Goal: Task Accomplishment & Management: Use online tool/utility

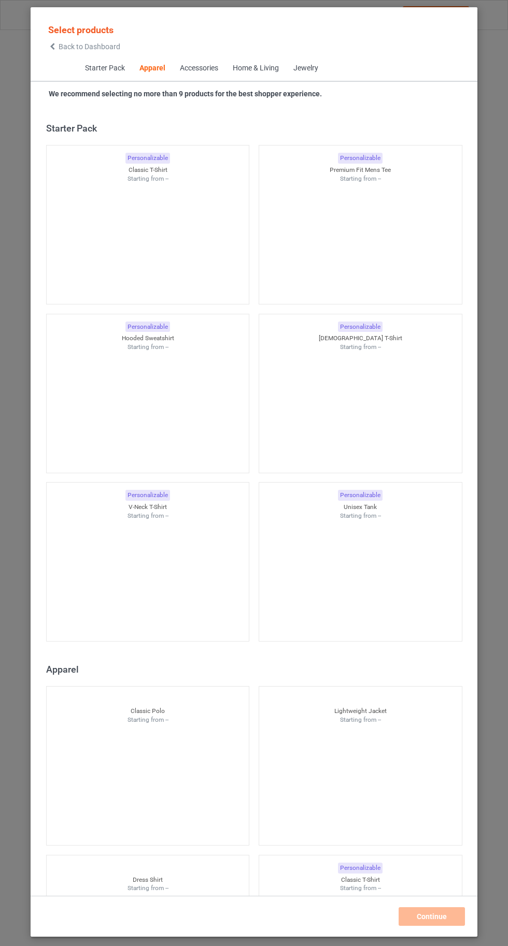
scroll to position [554, 0]
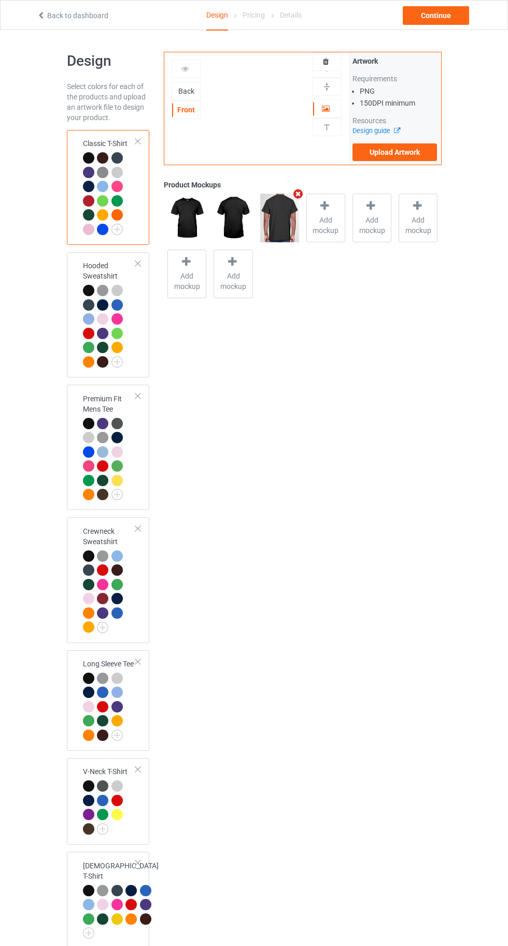
click at [297, 194] on icon "Remove mockup" at bounding box center [298, 194] width 13 height 11
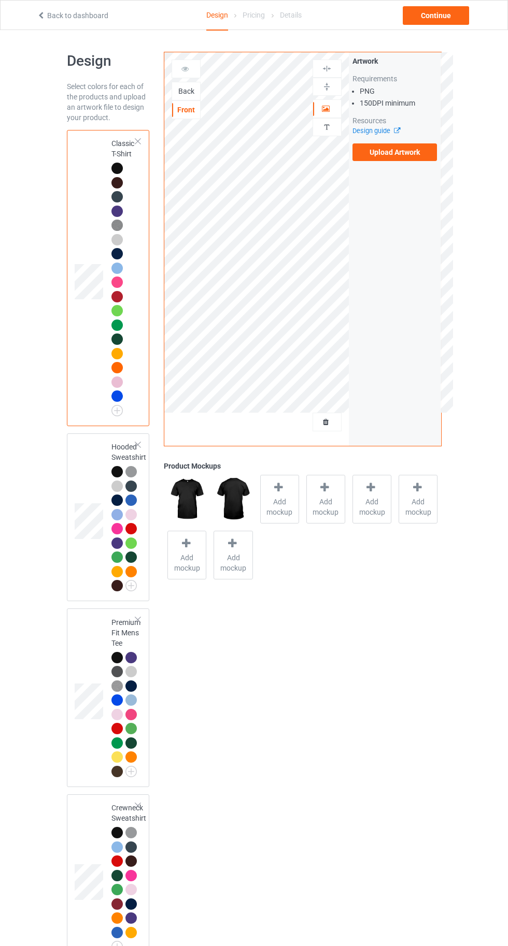
click at [275, 492] on icon at bounding box center [278, 487] width 13 height 11
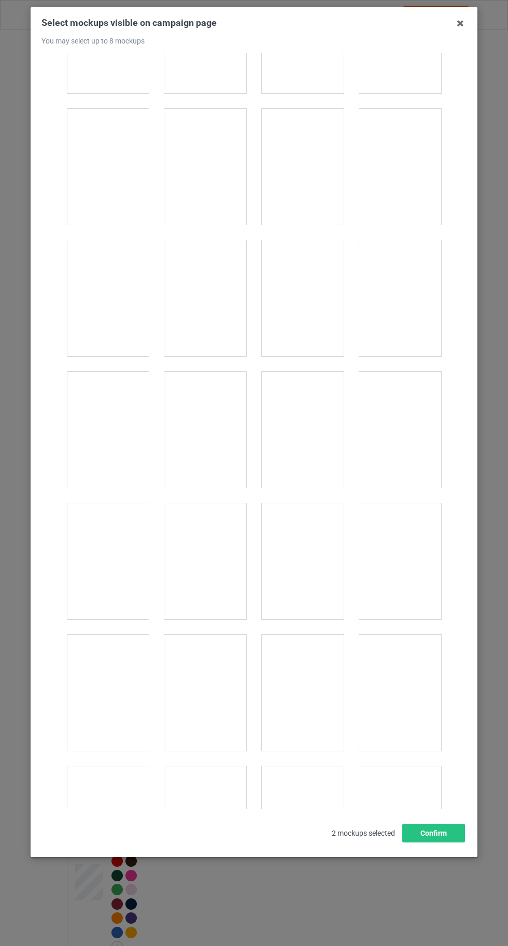
scroll to position [1276, 0]
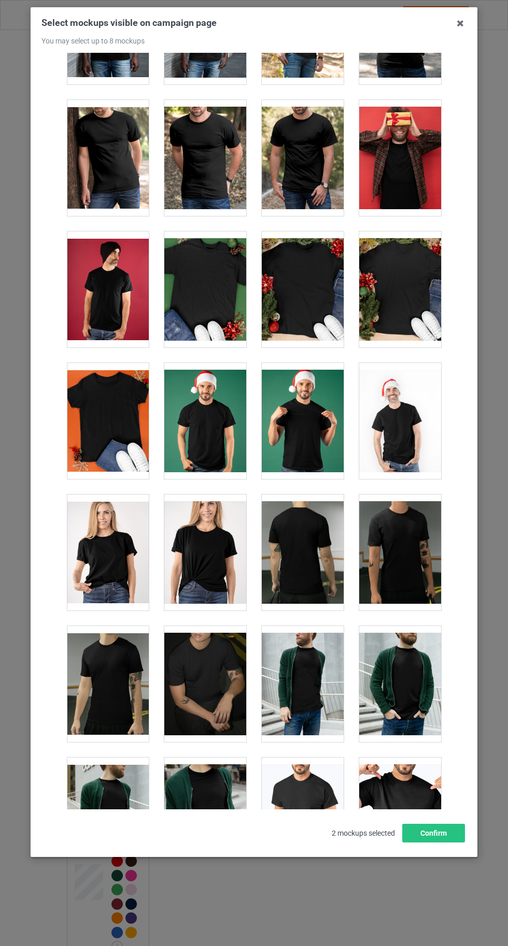
click at [106, 413] on div at bounding box center [108, 421] width 82 height 116
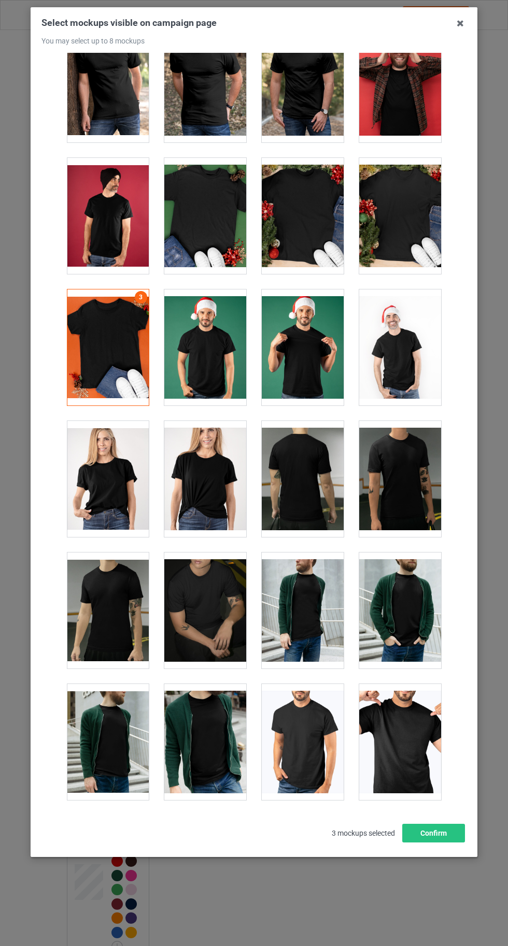
scroll to position [1355, 0]
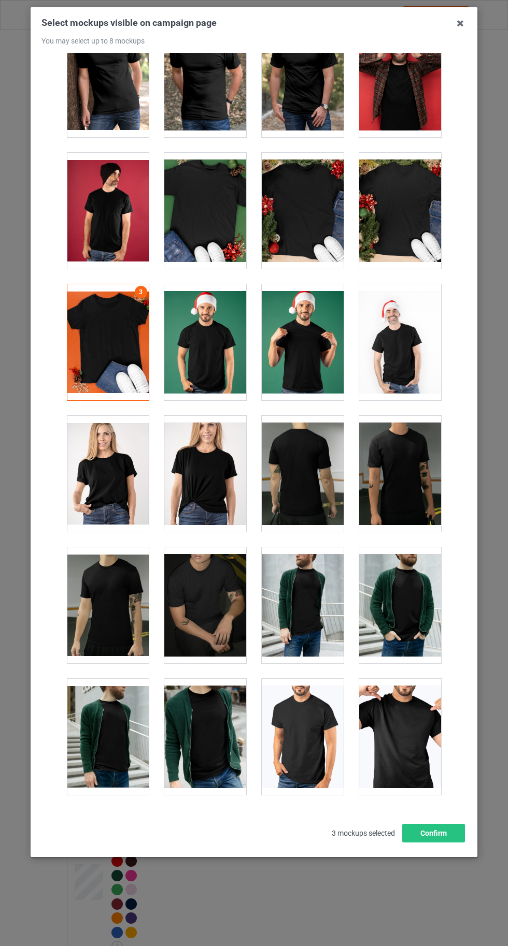
click at [399, 183] on div at bounding box center [400, 211] width 82 height 116
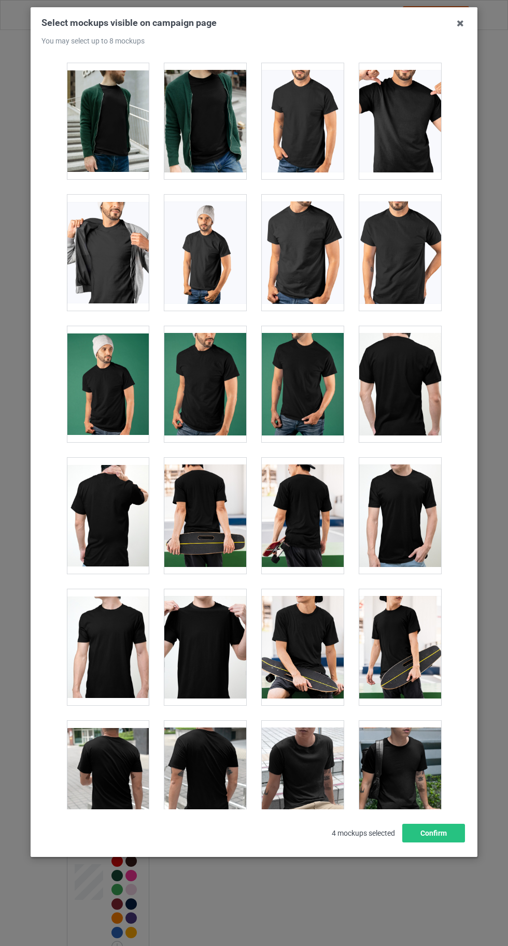
scroll to position [1972, 0]
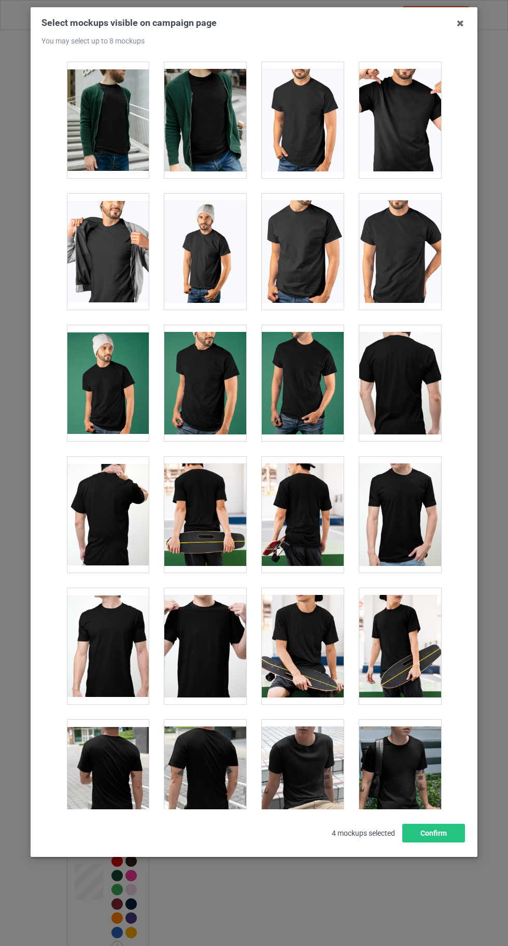
click at [216, 638] on div at bounding box center [205, 646] width 82 height 116
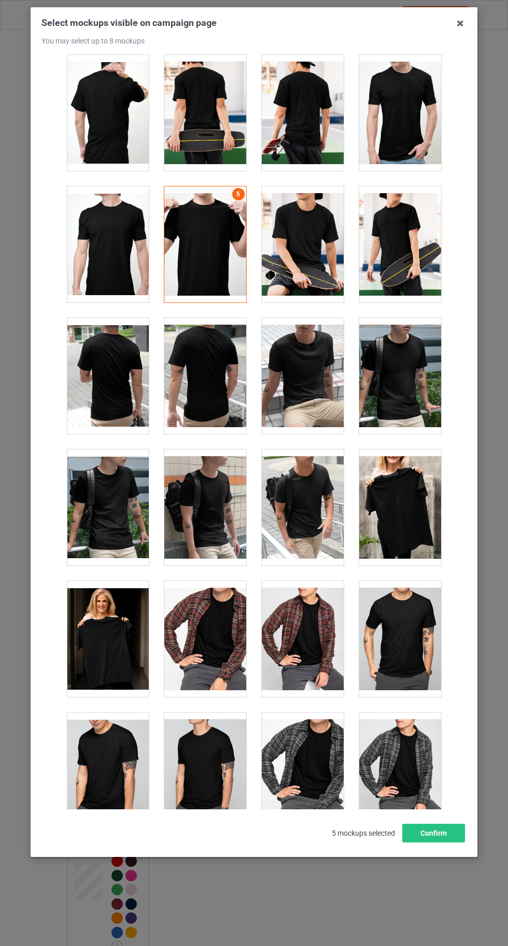
scroll to position [2378, 0]
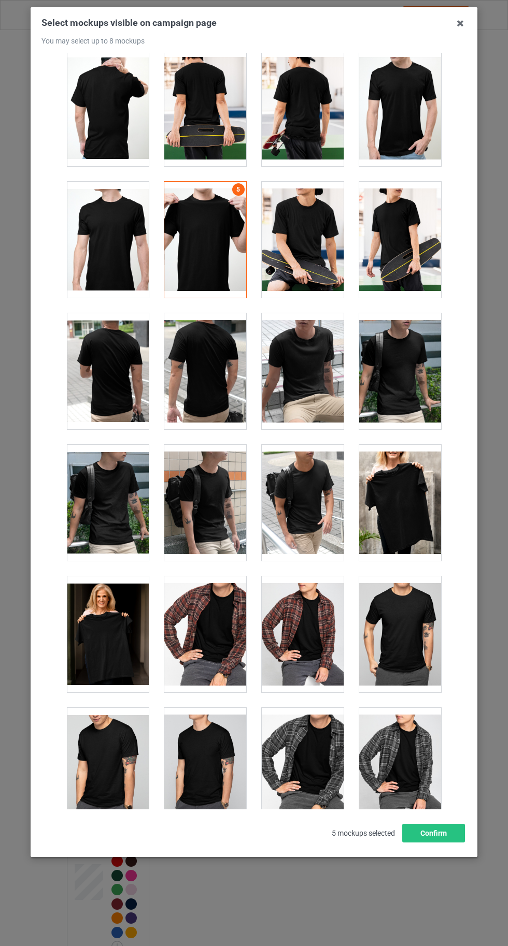
click at [405, 519] on div at bounding box center [400, 503] width 82 height 116
click at [103, 653] on div at bounding box center [108, 634] width 82 height 116
click at [454, 843] on button "Confirm" at bounding box center [433, 833] width 63 height 19
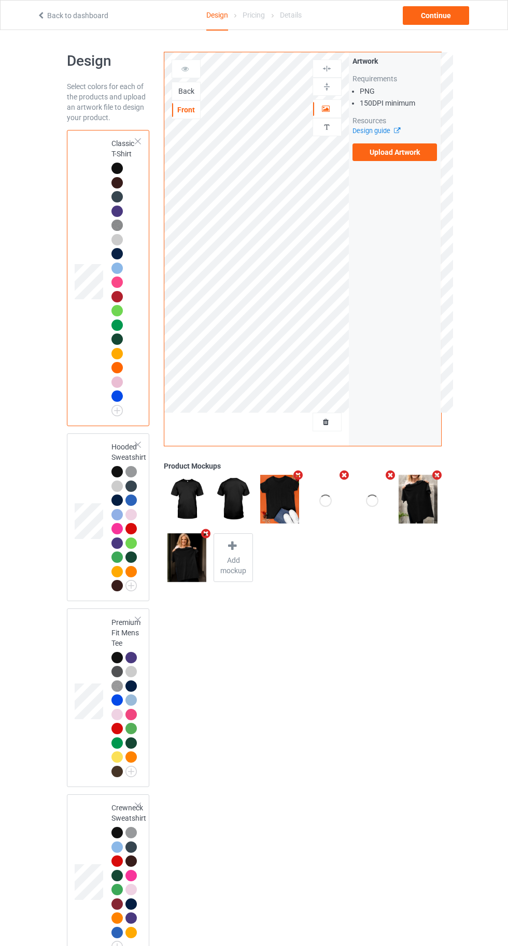
click at [398, 152] on label "Upload Artwork" at bounding box center [394, 152] width 85 height 18
click at [0, 0] on input "Upload Artwork" at bounding box center [0, 0] width 0 height 0
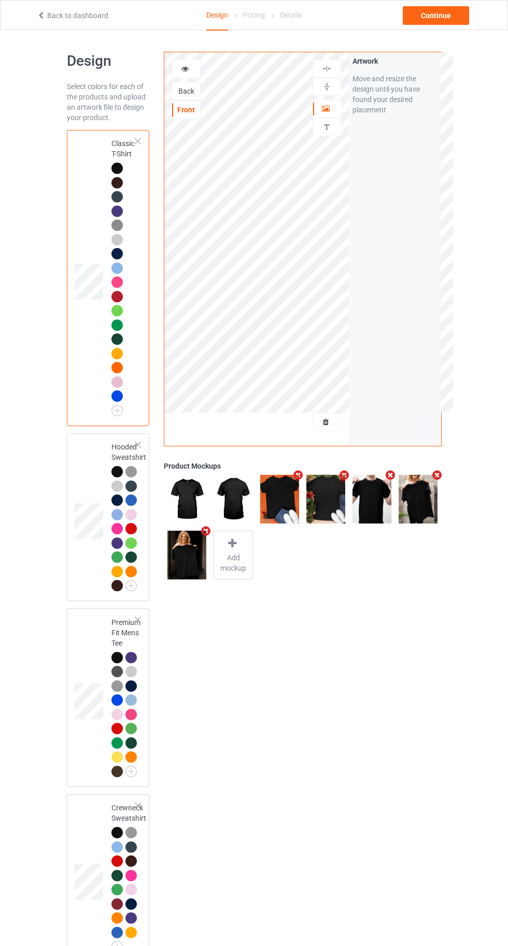
click at [117, 486] on div at bounding box center [116, 486] width 11 height 11
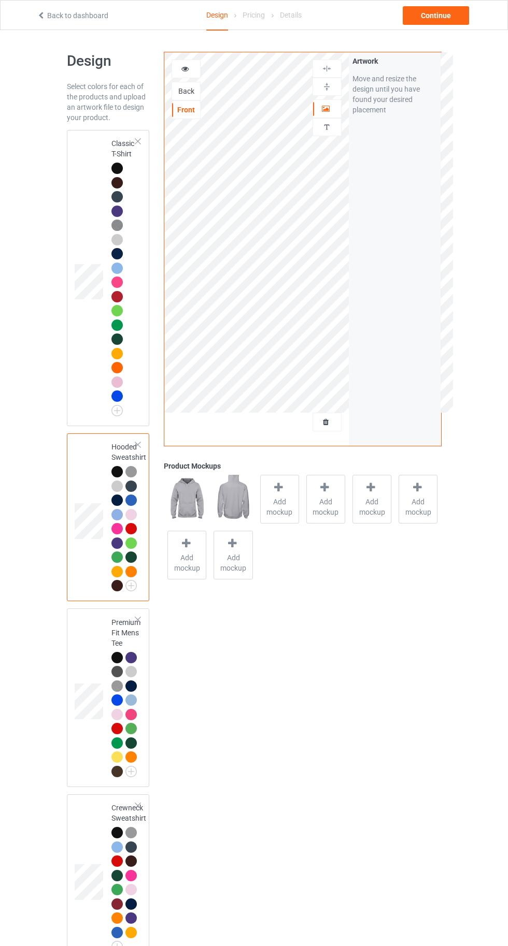
click at [315, 102] on div "Artwork" at bounding box center [326, 108] width 29 height 19
click at [326, 106] on icon at bounding box center [326, 107] width 9 height 7
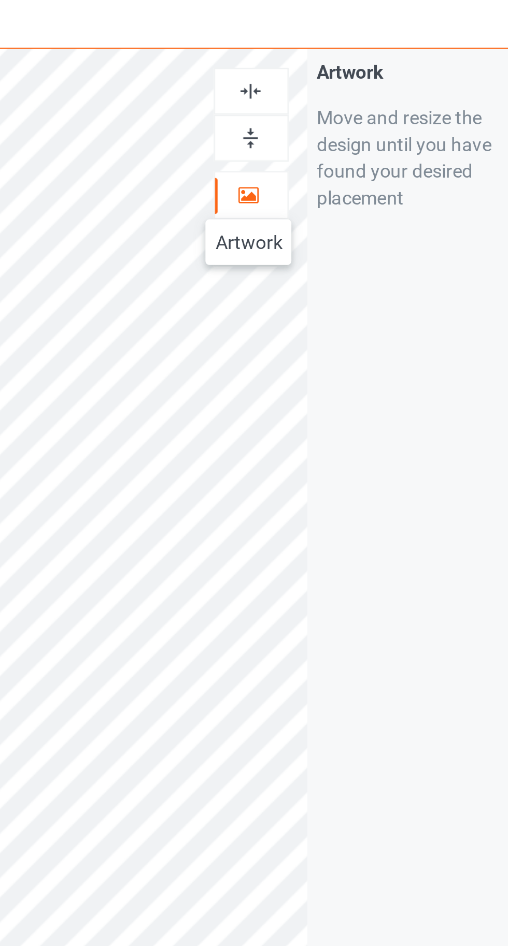
scroll to position [2, 0]
click at [329, 65] on img at bounding box center [327, 67] width 10 height 10
click at [326, 64] on img at bounding box center [327, 67] width 10 height 10
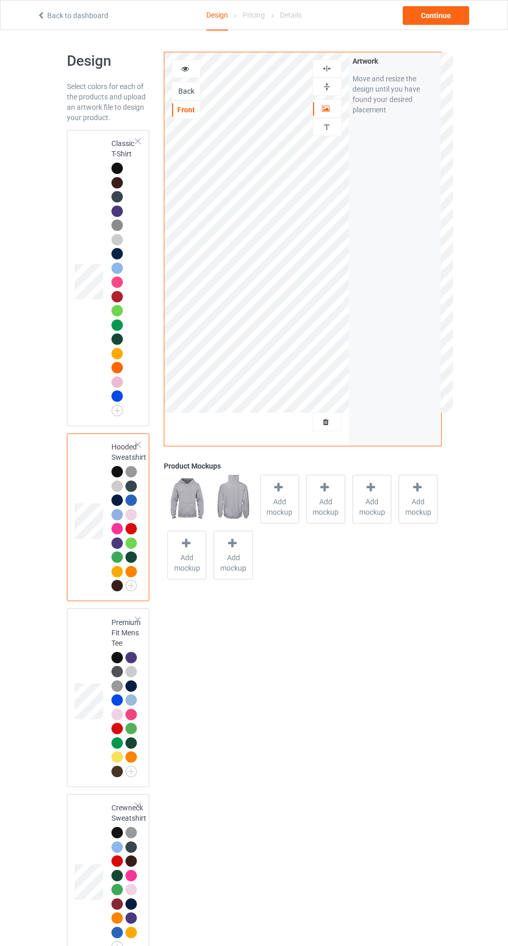
click at [120, 169] on div at bounding box center [116, 168] width 11 height 11
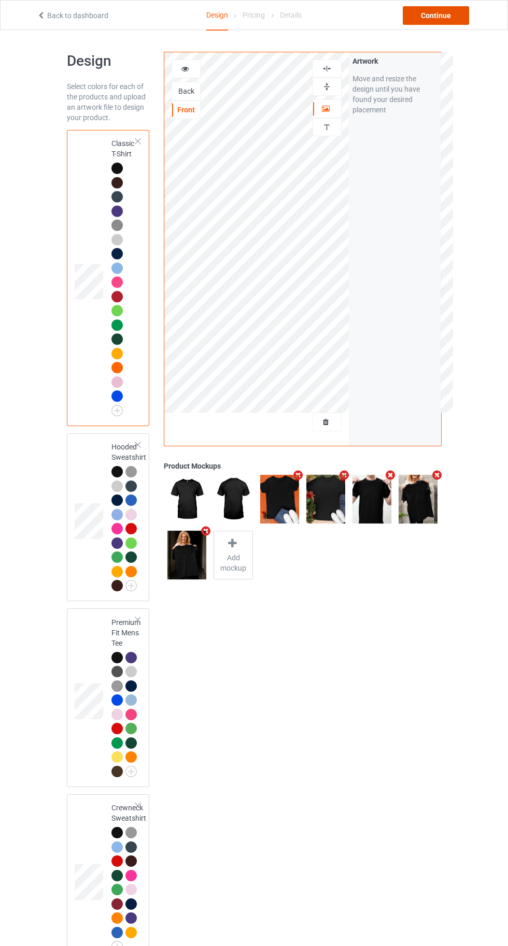
click at [447, 17] on div "Continue" at bounding box center [435, 15] width 66 height 19
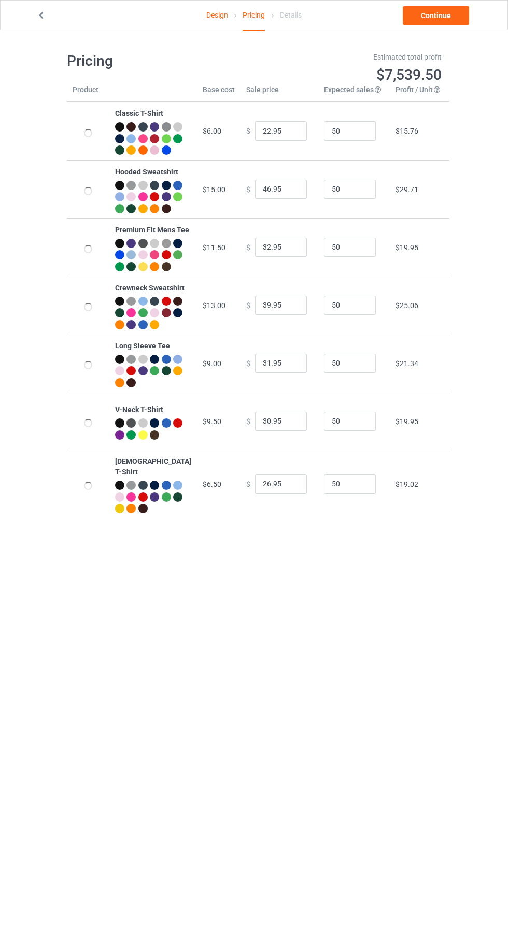
type input "26.95"
click at [453, 18] on link "Continue" at bounding box center [435, 15] width 66 height 19
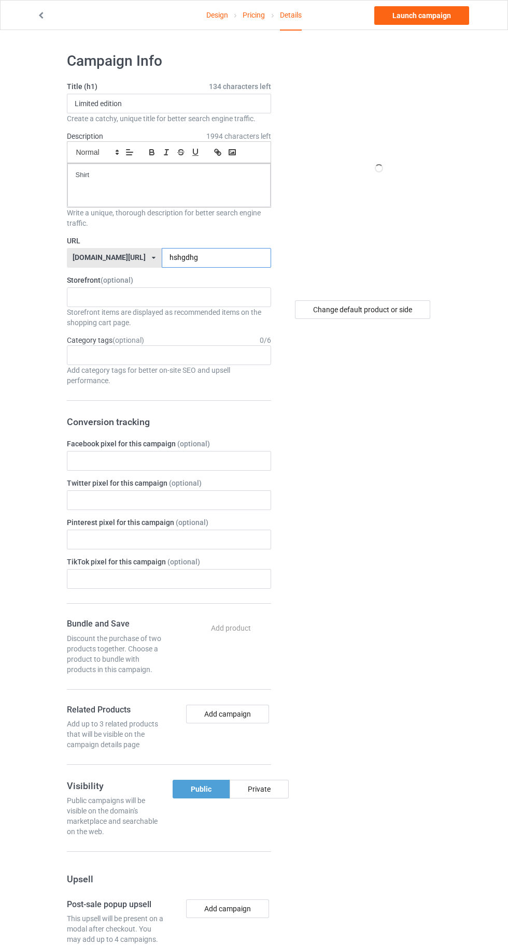
click at [228, 257] on input "hshgdhg" at bounding box center [216, 258] width 109 height 20
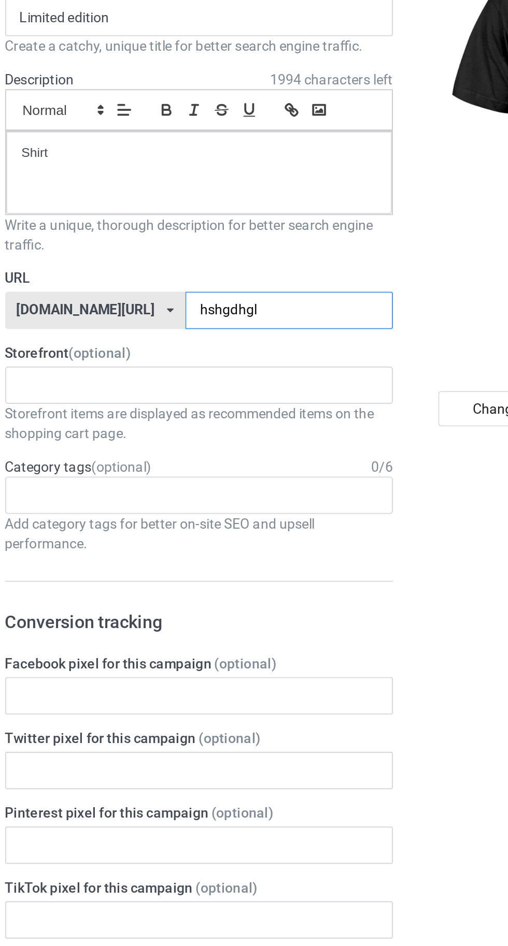
type input "hshgdhglj"
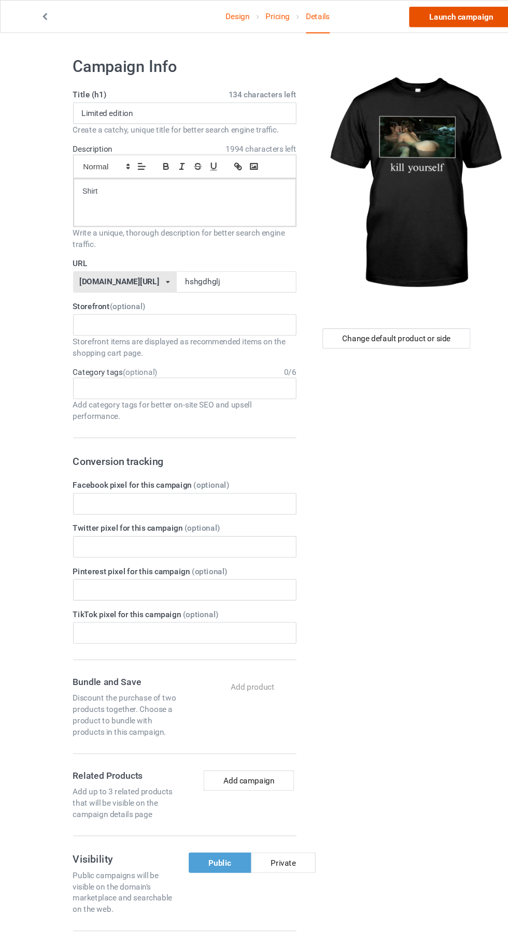
click at [430, 15] on link "Launch campaign" at bounding box center [421, 15] width 95 height 19
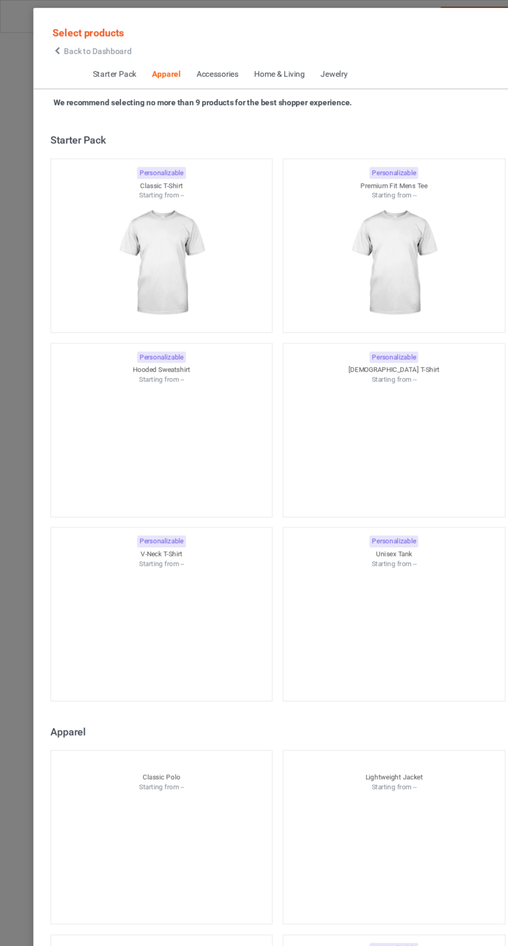
scroll to position [554, 0]
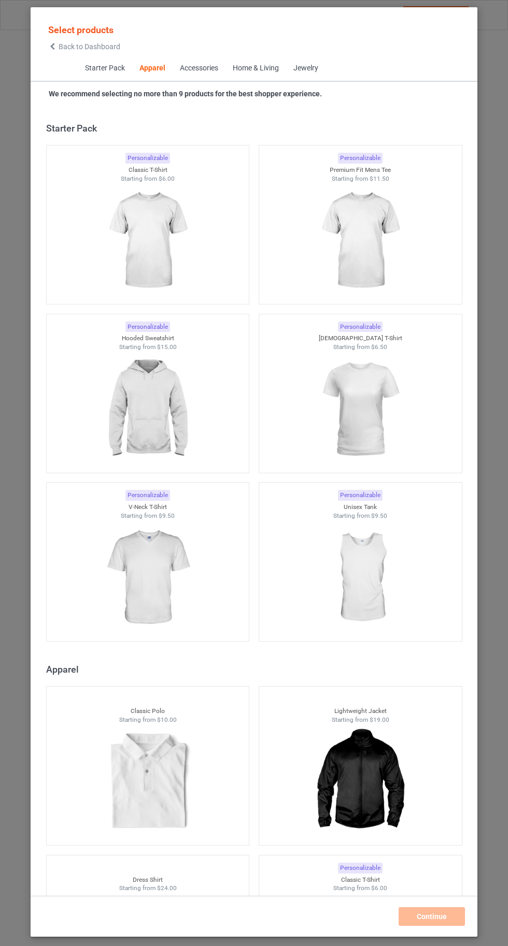
scroll to position [554, 0]
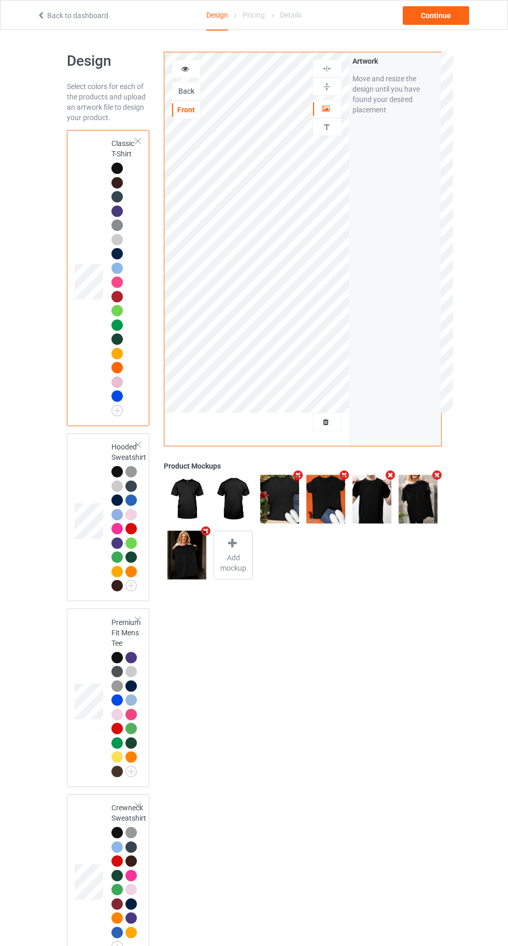
click at [183, 89] on div "Back" at bounding box center [186, 91] width 28 height 10
click at [189, 106] on div "Front" at bounding box center [186, 110] width 28 height 10
click at [185, 91] on div "Back" at bounding box center [186, 91] width 28 height 10
click at [186, 108] on div "Front" at bounding box center [186, 110] width 28 height 10
click at [184, 94] on div "Back" at bounding box center [186, 91] width 28 height 10
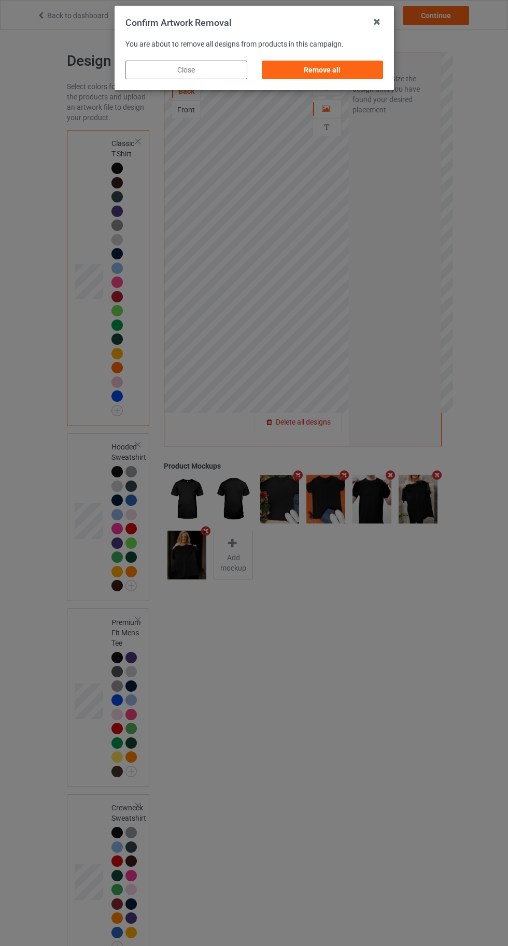
click at [325, 69] on div "Remove all" at bounding box center [322, 70] width 122 height 19
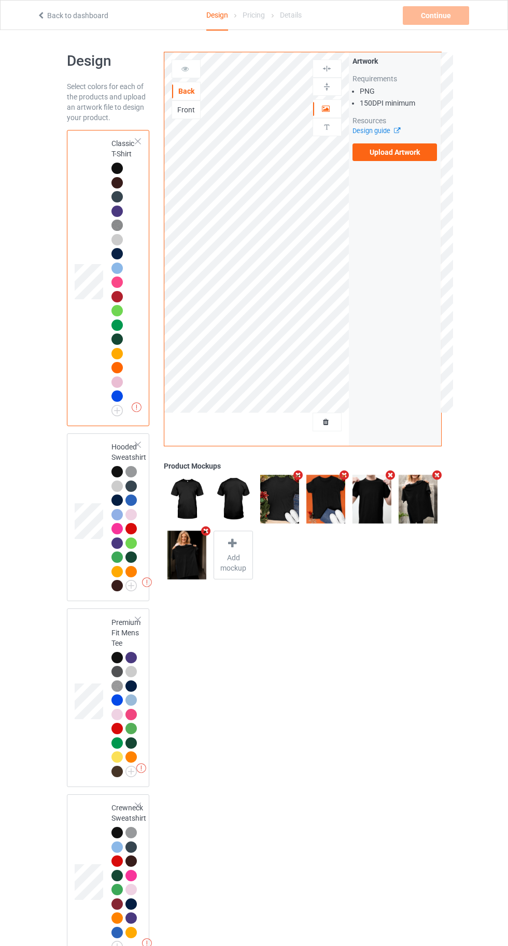
click at [182, 99] on div "Back" at bounding box center [185, 91] width 29 height 19
click at [184, 117] on div "Front" at bounding box center [185, 109] width 29 height 19
click at [183, 115] on div "Front" at bounding box center [185, 109] width 29 height 19
click at [178, 86] on div "Back" at bounding box center [186, 91] width 28 height 10
click at [189, 107] on div "Front" at bounding box center [186, 110] width 28 height 10
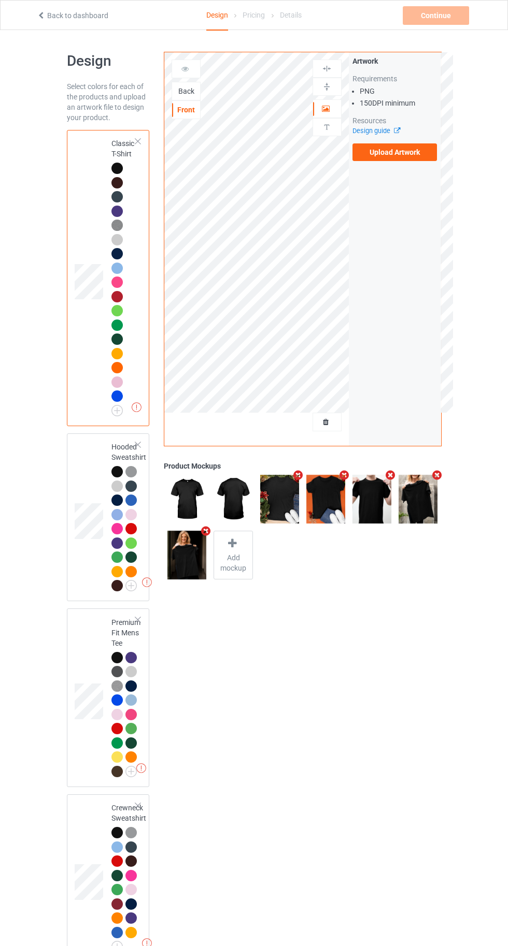
click at [390, 152] on label "Upload Artwork" at bounding box center [394, 152] width 85 height 18
click at [0, 0] on input "Upload Artwork" at bounding box center [0, 0] width 0 height 0
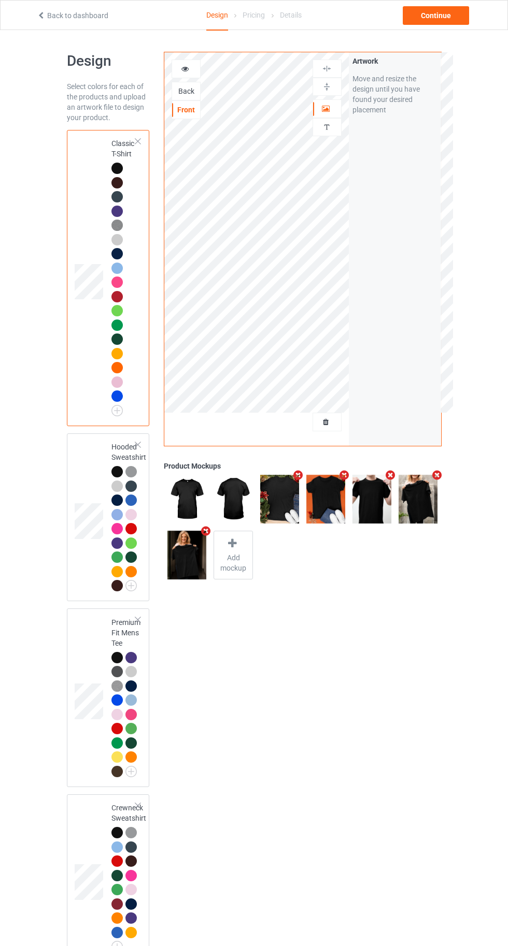
click at [117, 471] on div at bounding box center [116, 471] width 11 height 11
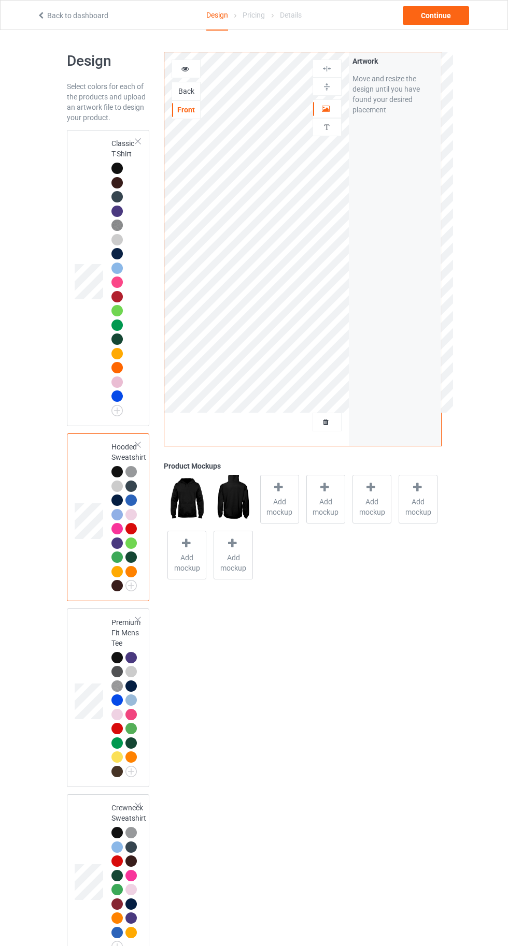
click at [324, 108] on icon at bounding box center [326, 107] width 9 height 7
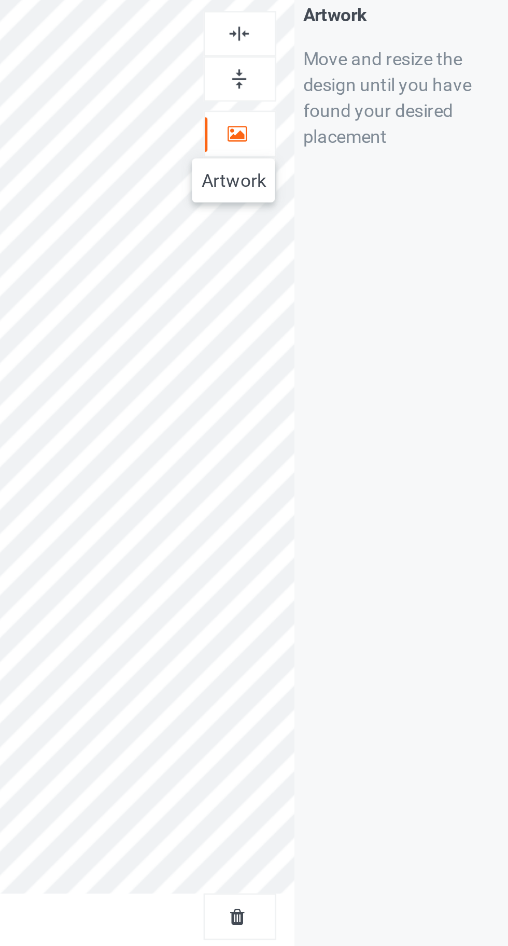
click at [328, 68] on img at bounding box center [327, 69] width 10 height 10
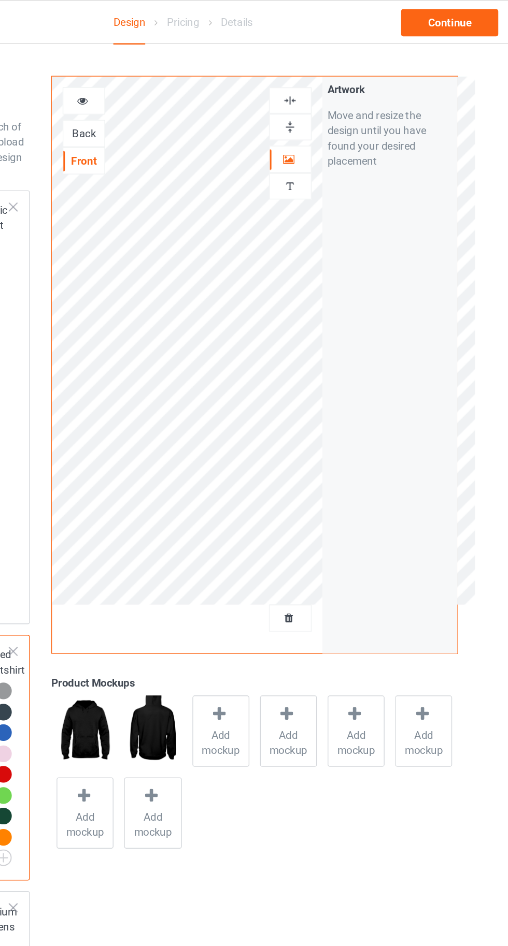
scroll to position [3, 0]
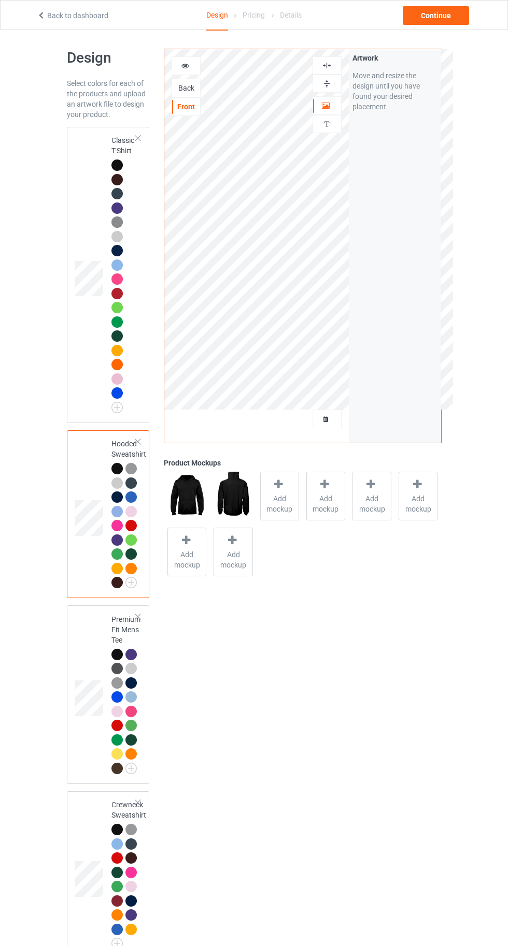
click at [121, 166] on div at bounding box center [116, 165] width 11 height 11
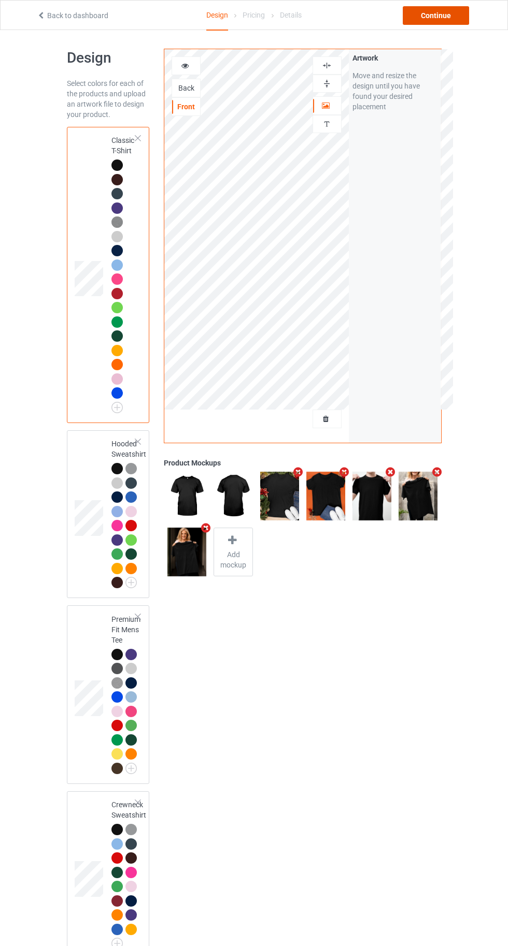
click at [448, 21] on div "Continue" at bounding box center [435, 15] width 66 height 19
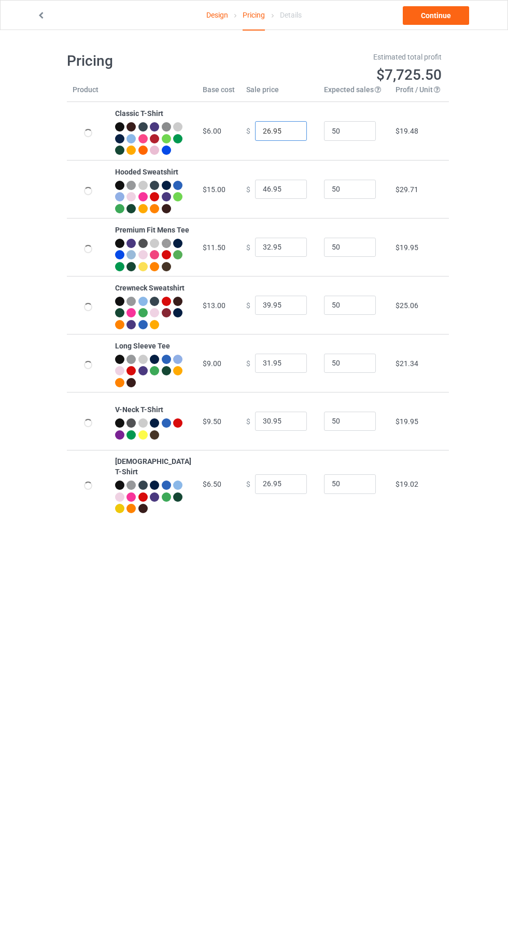
click at [265, 137] on input "26.95" at bounding box center [281, 131] width 52 height 20
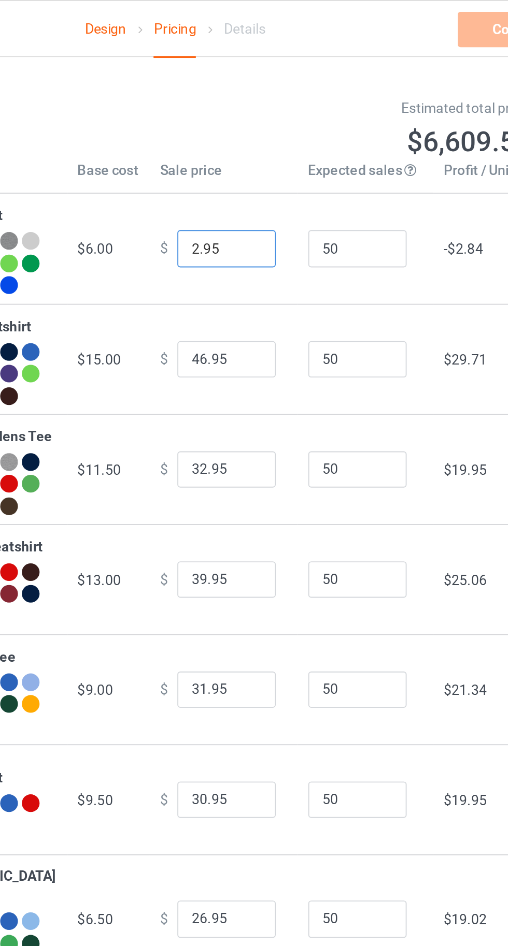
type input "21.95"
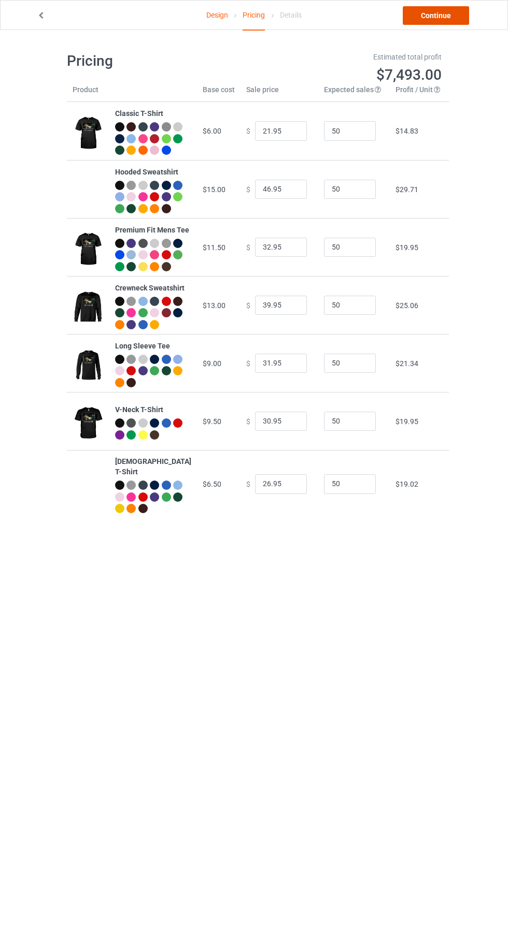
click at [449, 21] on link "Continue" at bounding box center [435, 15] width 66 height 19
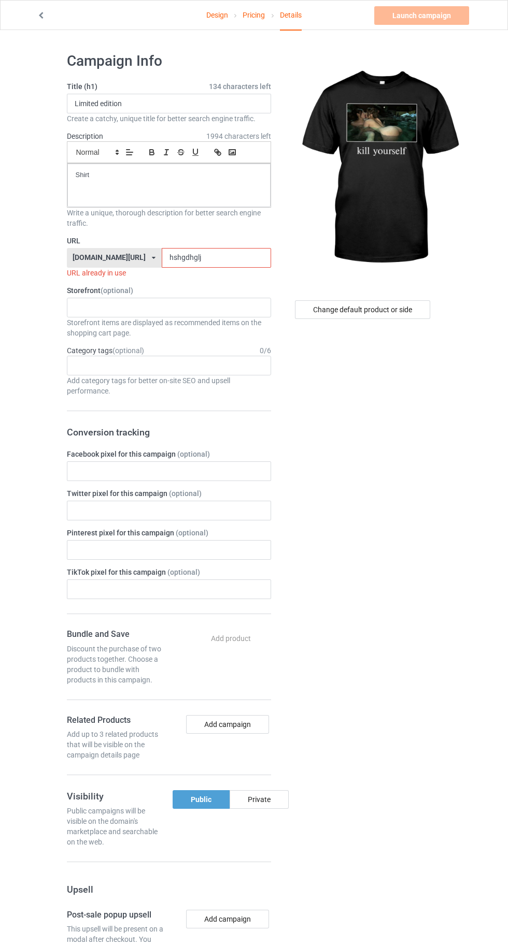
click at [225, 257] on input "hshgdhglj" at bounding box center [216, 258] width 109 height 20
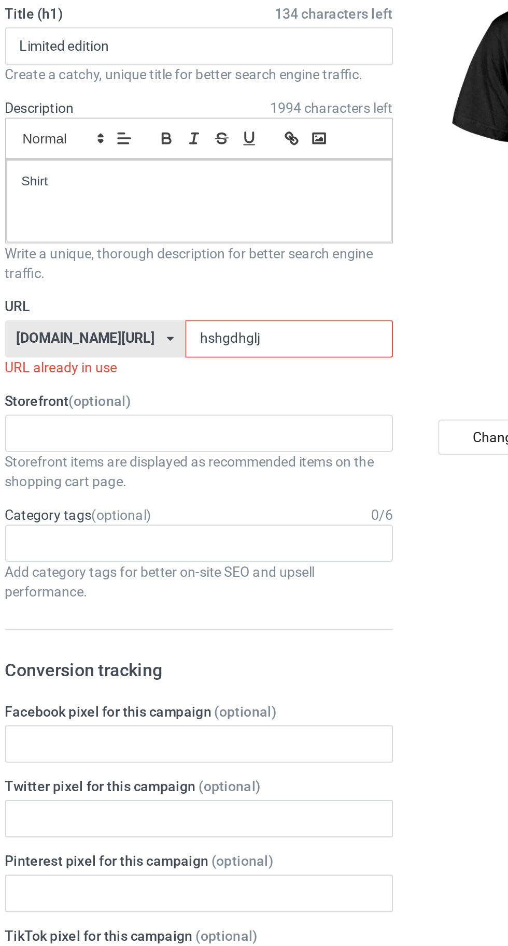
type input "hshgdhgljr"
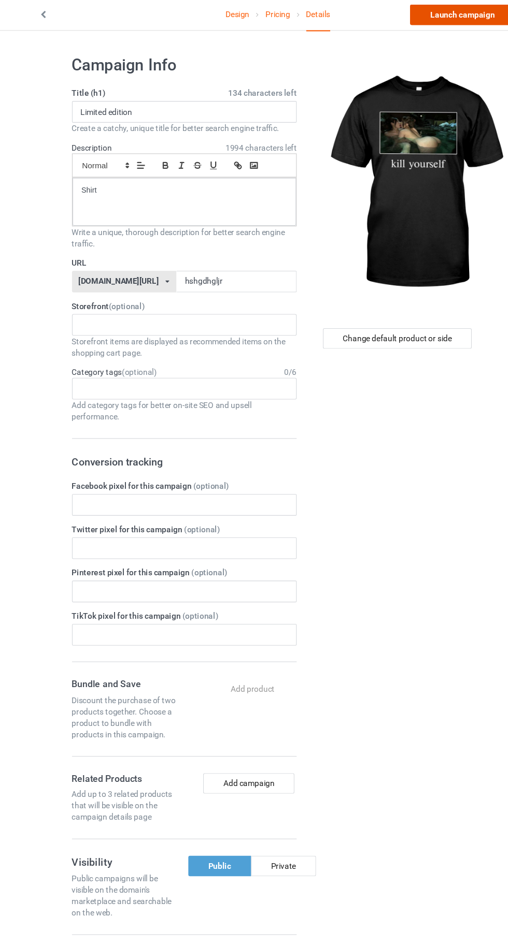
click at [431, 15] on link "Launch campaign" at bounding box center [421, 15] width 95 height 19
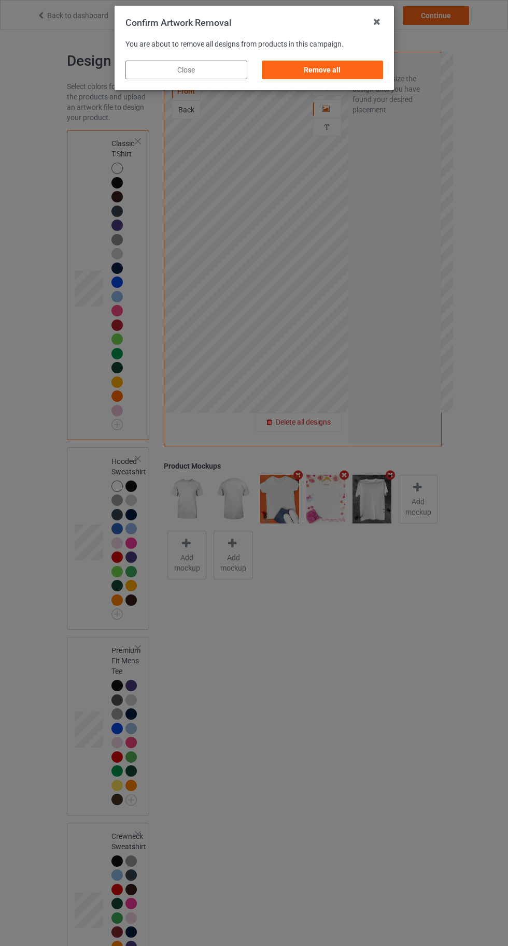
click at [298, 72] on div "Remove all" at bounding box center [322, 70] width 122 height 19
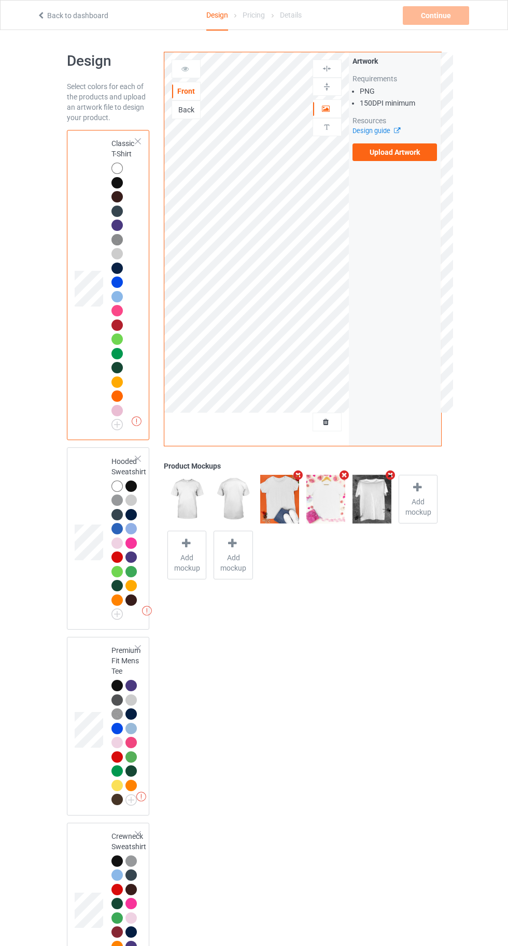
click at [180, 107] on div "Back" at bounding box center [186, 110] width 28 height 10
click at [180, 88] on div "Front" at bounding box center [186, 91] width 28 height 10
click at [178, 104] on div "Back" at bounding box center [185, 109] width 29 height 19
click at [194, 114] on div "Back" at bounding box center [186, 110] width 28 height 10
click at [181, 88] on div "Front" at bounding box center [186, 91] width 28 height 10
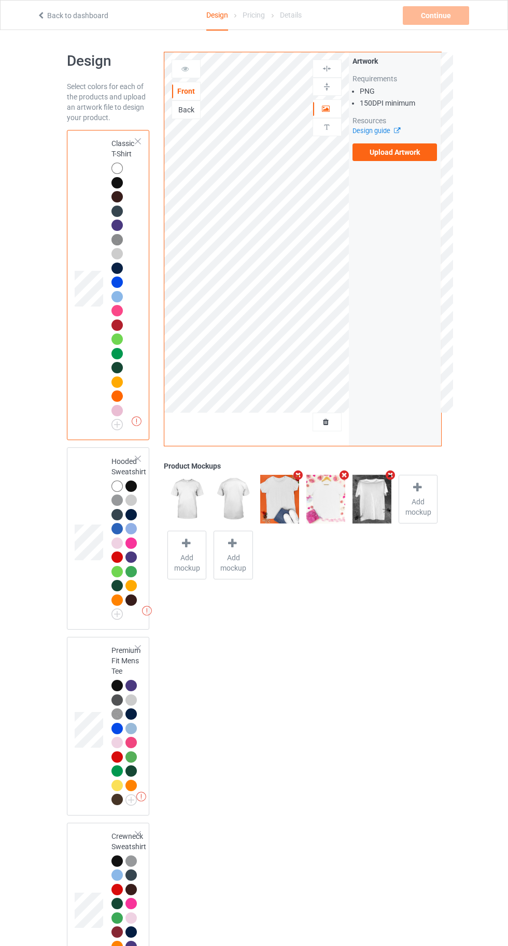
click at [367, 160] on label "Upload Artwork" at bounding box center [394, 152] width 85 height 18
click at [0, 0] on input "Upload Artwork" at bounding box center [0, 0] width 0 height 0
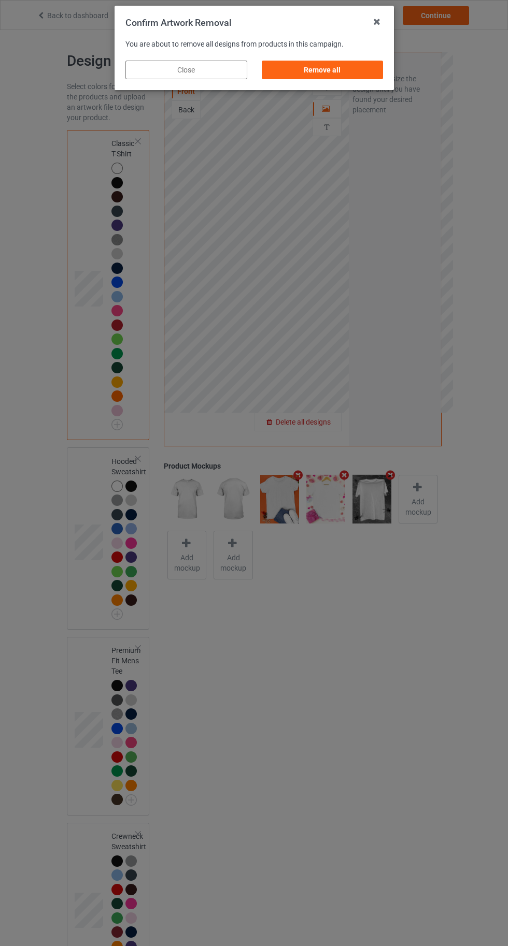
click at [310, 66] on div "Remove all" at bounding box center [322, 70] width 122 height 19
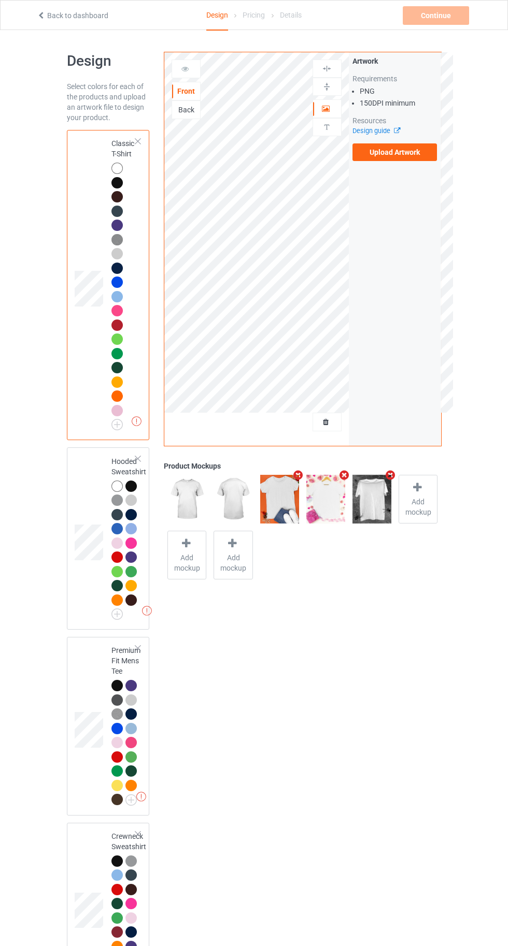
click at [384, 157] on label "Upload Artwork" at bounding box center [394, 152] width 85 height 18
click at [0, 0] on input "Upload Artwork" at bounding box center [0, 0] width 0 height 0
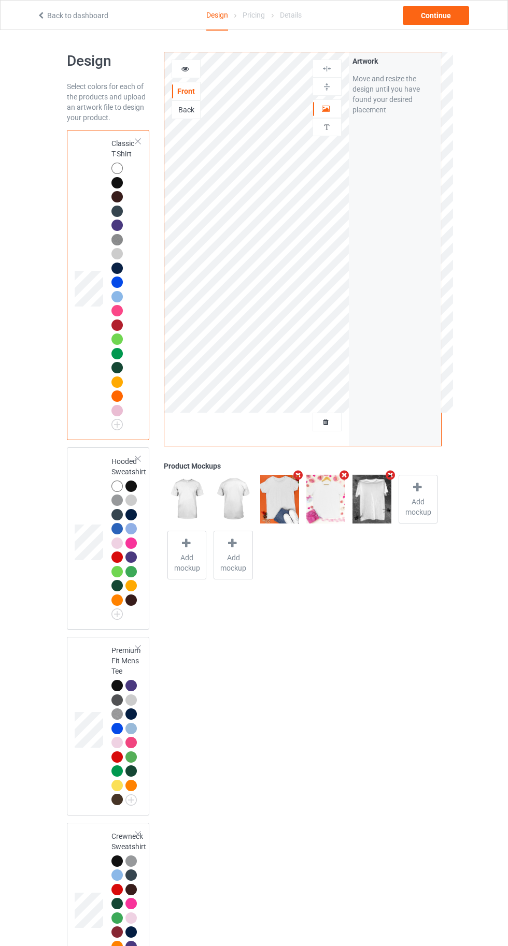
click at [175, 96] on div "Front" at bounding box center [185, 91] width 29 height 19
click at [190, 108] on div "Back" at bounding box center [186, 110] width 28 height 10
click at [181, 90] on div "Front" at bounding box center [186, 91] width 28 height 10
click at [427, 18] on div "Continue" at bounding box center [435, 15] width 66 height 19
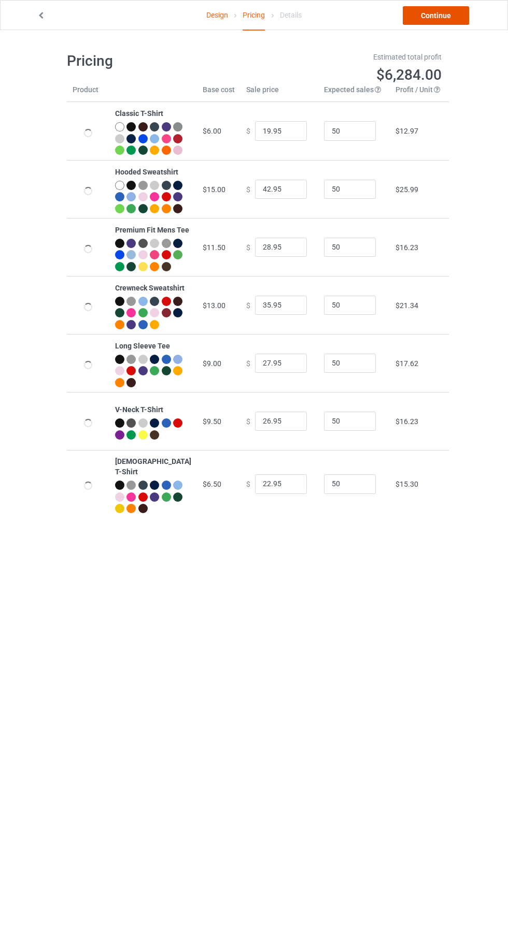
click at [445, 17] on link "Continue" at bounding box center [435, 15] width 66 height 19
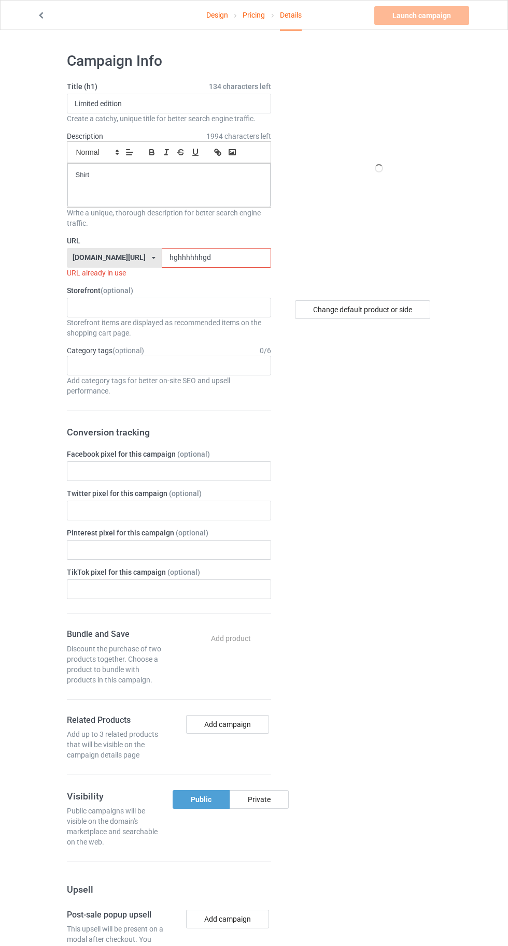
click at [220, 254] on input "hghhhhhhgd" at bounding box center [216, 258] width 109 height 20
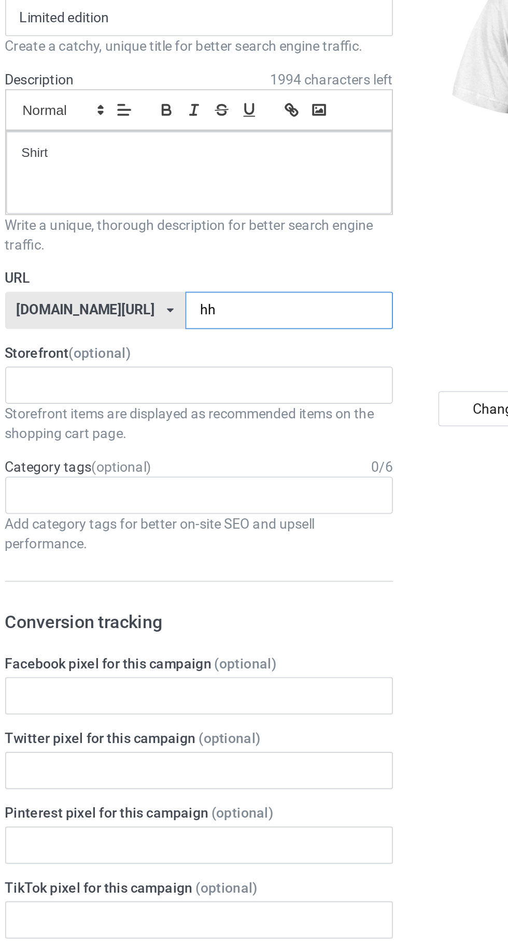
type input "hhg"
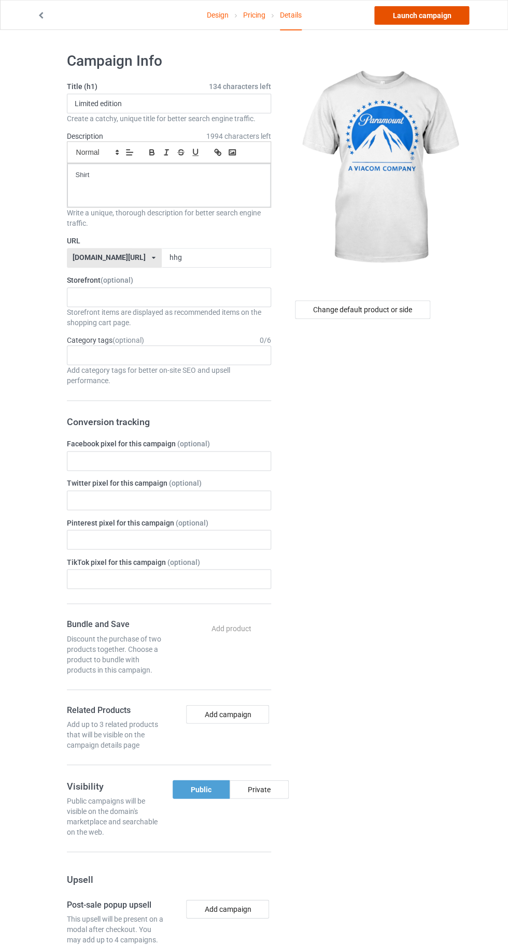
click at [426, 19] on link "Launch campaign" at bounding box center [421, 15] width 95 height 19
